Goal: Check status: Check status

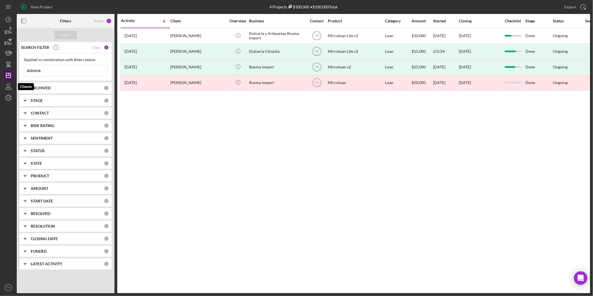
click at [10, 78] on polygon "button" at bounding box center [8, 75] width 4 height 4
click at [49, 70] on input "dulceria" at bounding box center [65, 70] width 83 height 11
type input "[PERSON_NAME]"
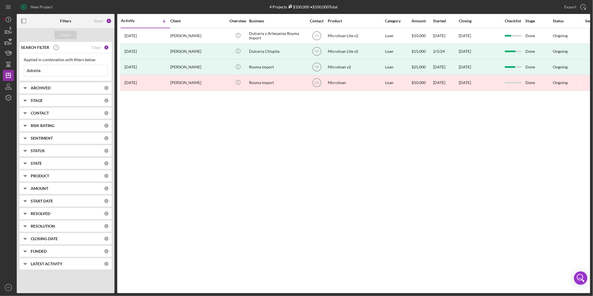
click at [60, 70] on input "dulceria" at bounding box center [65, 70] width 83 height 11
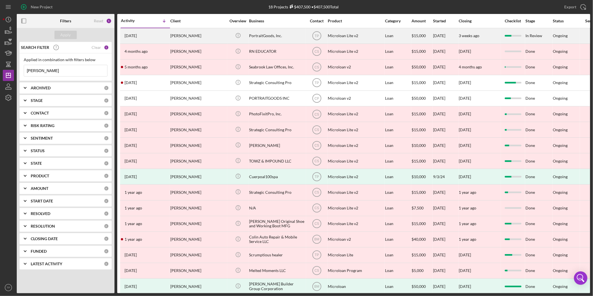
type input "paul"
click at [211, 35] on div "Paul Good" at bounding box center [198, 35] width 56 height 15
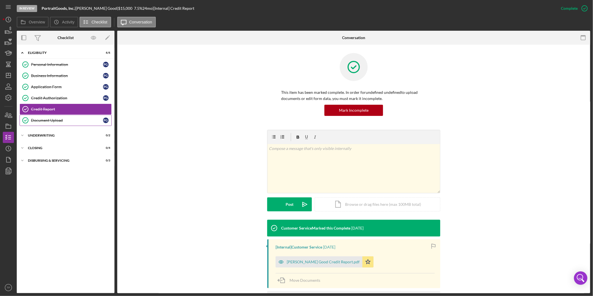
click at [63, 118] on div "Document Upload" at bounding box center [67, 120] width 72 height 4
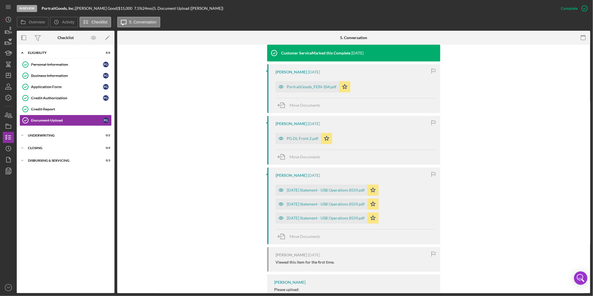
scroll to position [248, 0]
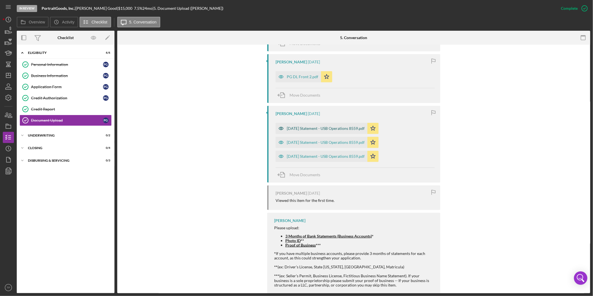
click at [322, 128] on div "2025-05-31 Statement - USB Operations 8559.pdf" at bounding box center [326, 128] width 78 height 4
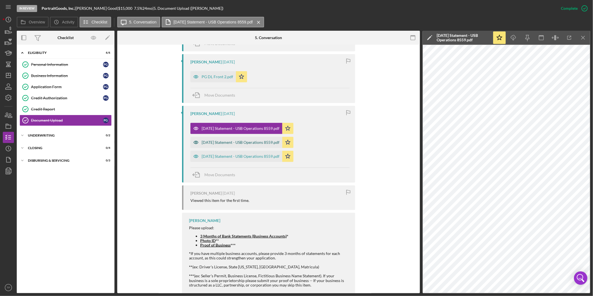
click at [215, 142] on div "2025-06-30 Statement - USB Operations 8559.pdf" at bounding box center [241, 142] width 78 height 4
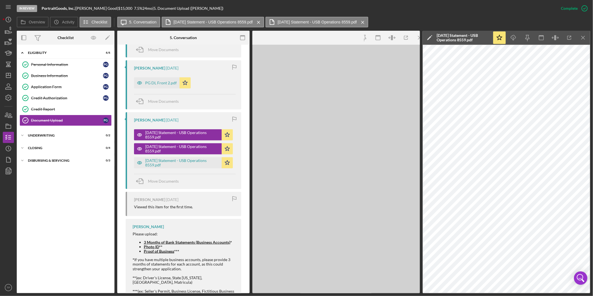
scroll to position [255, 0]
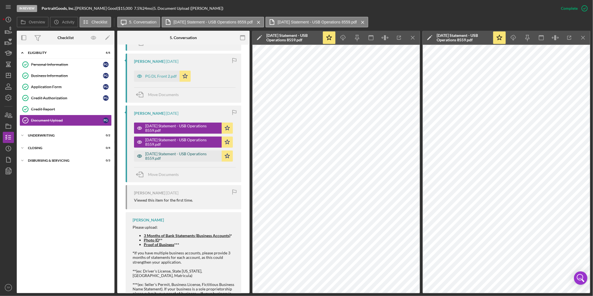
click at [165, 156] on div "2025-07-31 Statement - USB Operations 8559.pdf" at bounding box center [182, 156] width 74 height 9
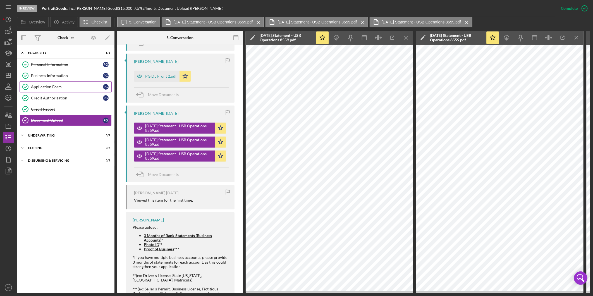
click at [54, 83] on link "Application Form Application Form P G" at bounding box center [66, 86] width 92 height 11
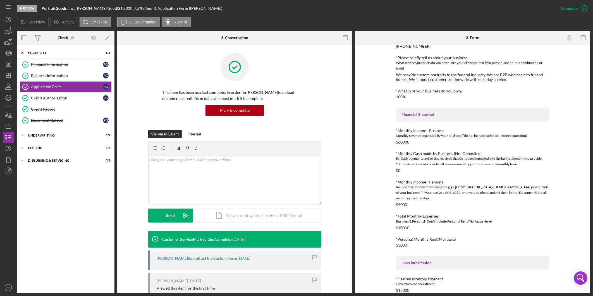
scroll to position [103, 0]
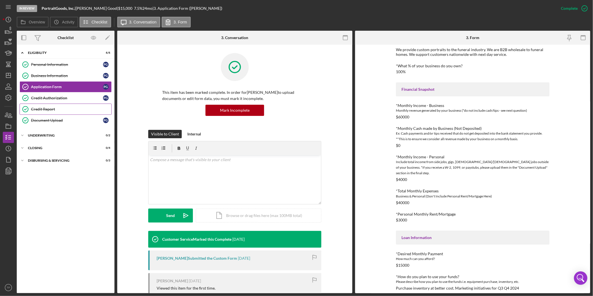
click at [70, 109] on div "Credit Report" at bounding box center [71, 109] width 80 height 4
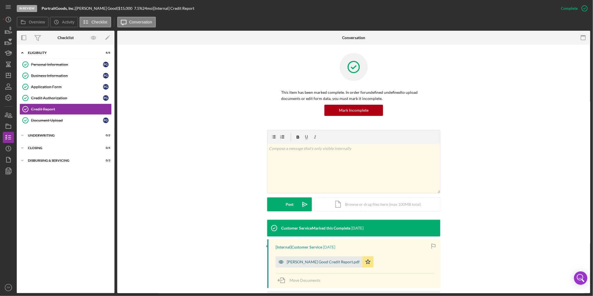
click at [327, 265] on div "Paul Good Credit Report.pdf" at bounding box center [319, 261] width 87 height 11
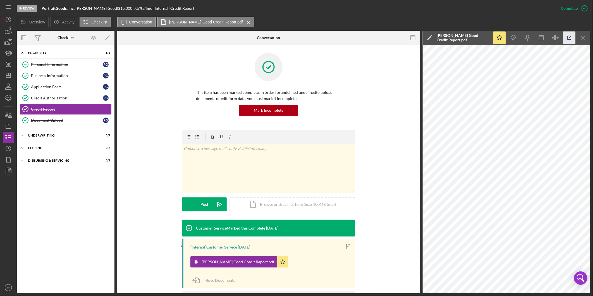
click at [568, 33] on icon "button" at bounding box center [569, 38] width 13 height 13
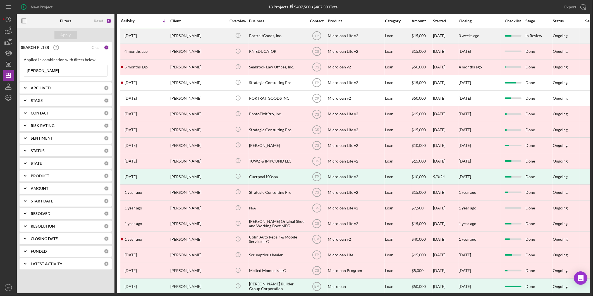
click at [194, 34] on div "Paul Good" at bounding box center [198, 35] width 56 height 15
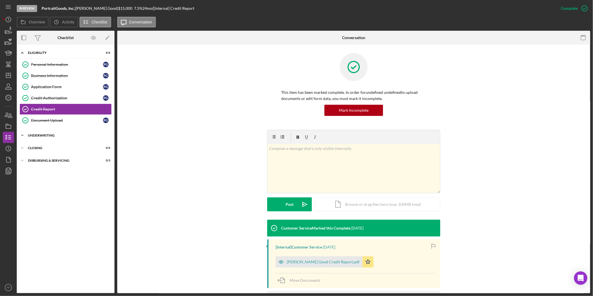
click at [51, 136] on div "Underwriting" at bounding box center [68, 135] width 80 height 3
click at [77, 147] on div "LexisNexis & SOS / UCC Filing" at bounding box center [71, 147] width 80 height 4
